Goal: Transaction & Acquisition: Download file/media

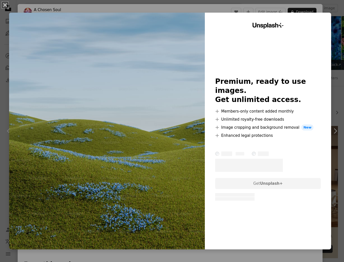
scroll to position [543, 0]
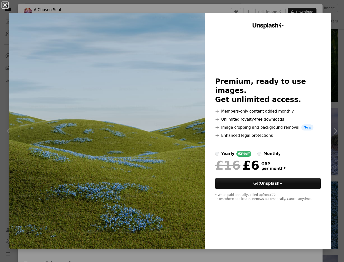
click at [177, 38] on img at bounding box center [107, 131] width 196 height 237
click at [178, 11] on div "An X shape Unsplash+ Premium, ready to use images. Get unlimited access. A plus…" at bounding box center [172, 131] width 344 height 262
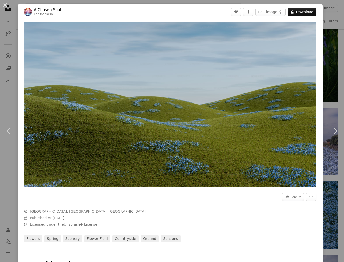
click at [336, 38] on div "An X shape Chevron left Chevron right A Chosen Soul For Unsplash+ A heart A plu…" at bounding box center [172, 131] width 344 height 262
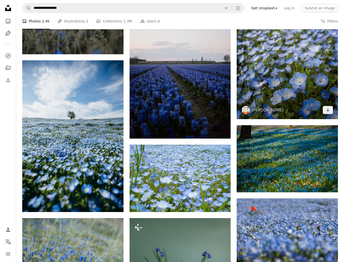
scroll to position [298, 0]
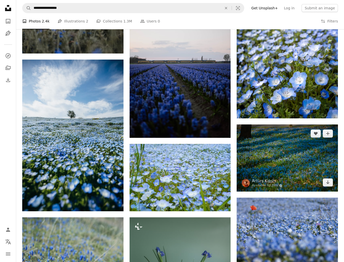
click at [315, 170] on img at bounding box center [287, 158] width 101 height 67
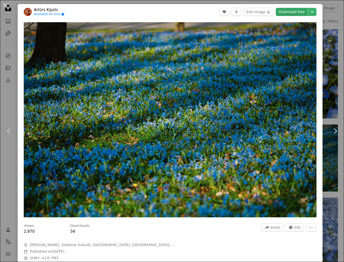
click at [292, 15] on link "Download free" at bounding box center [292, 12] width 32 height 8
